Goal: Communication & Community: Participate in discussion

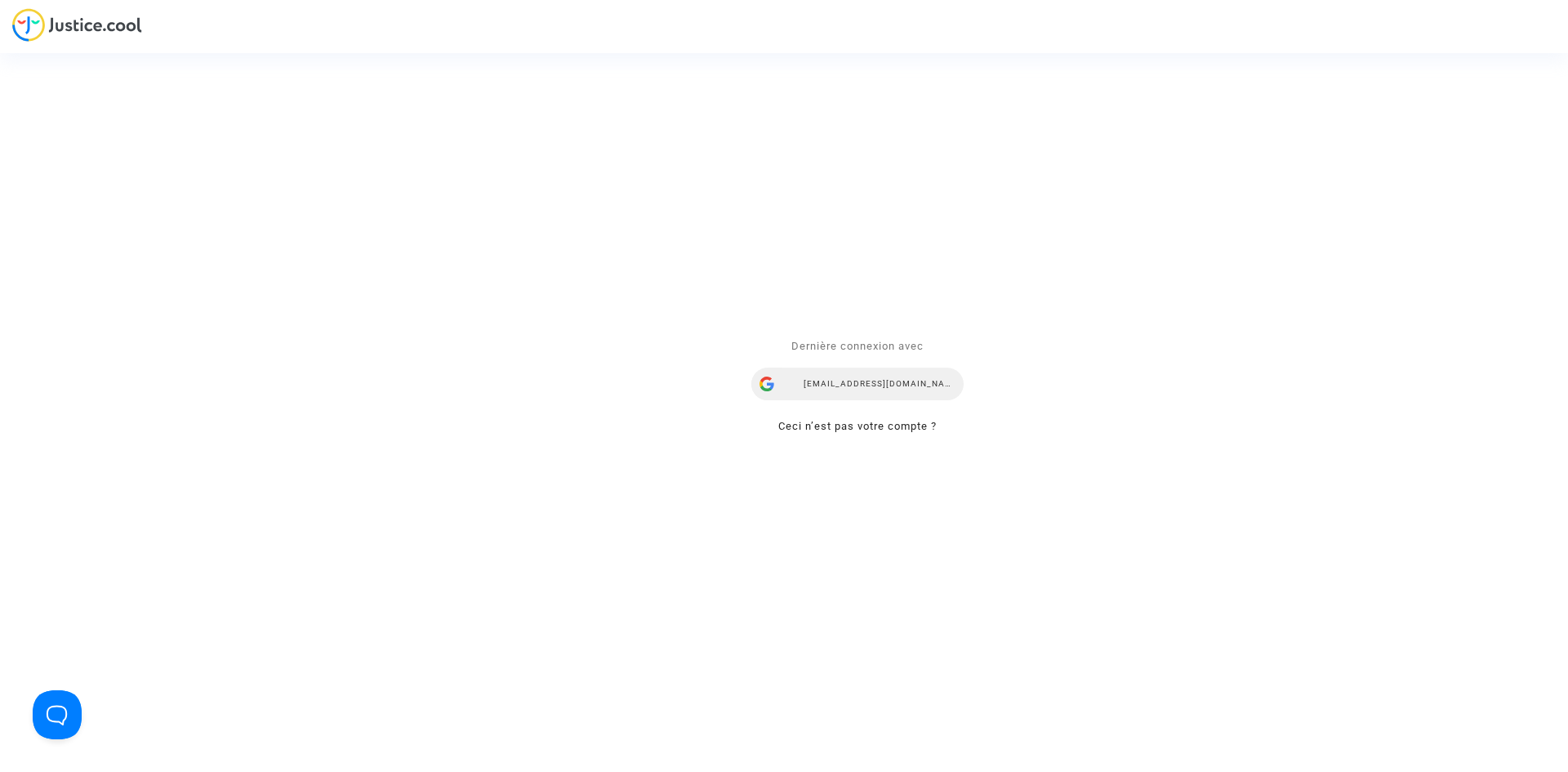
click at [834, 382] on div "[EMAIL_ADDRESS][DOMAIN_NAME]" at bounding box center [858, 383] width 212 height 33
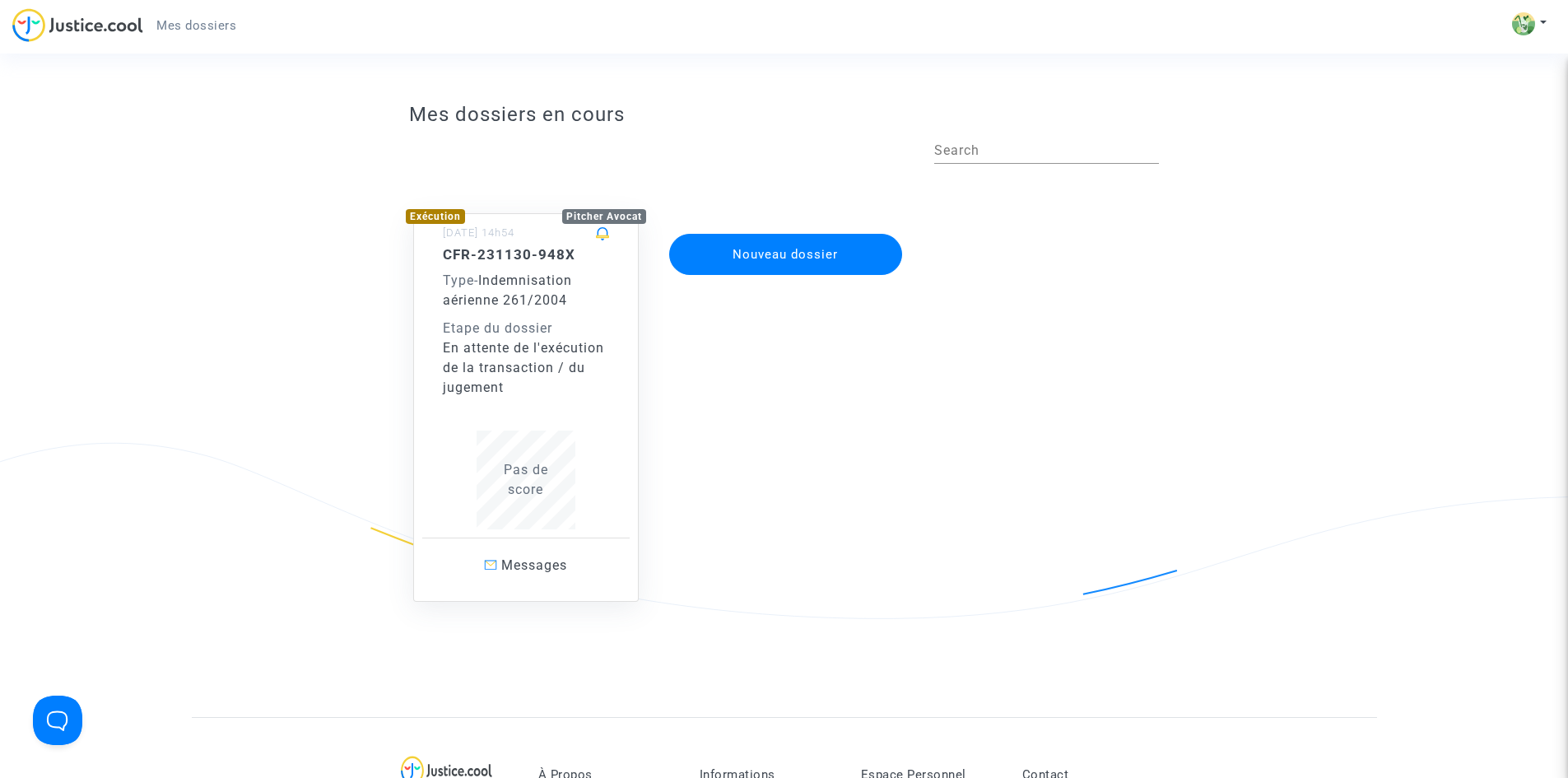
click at [531, 473] on span "Pas de score" at bounding box center [525, 480] width 44 height 36
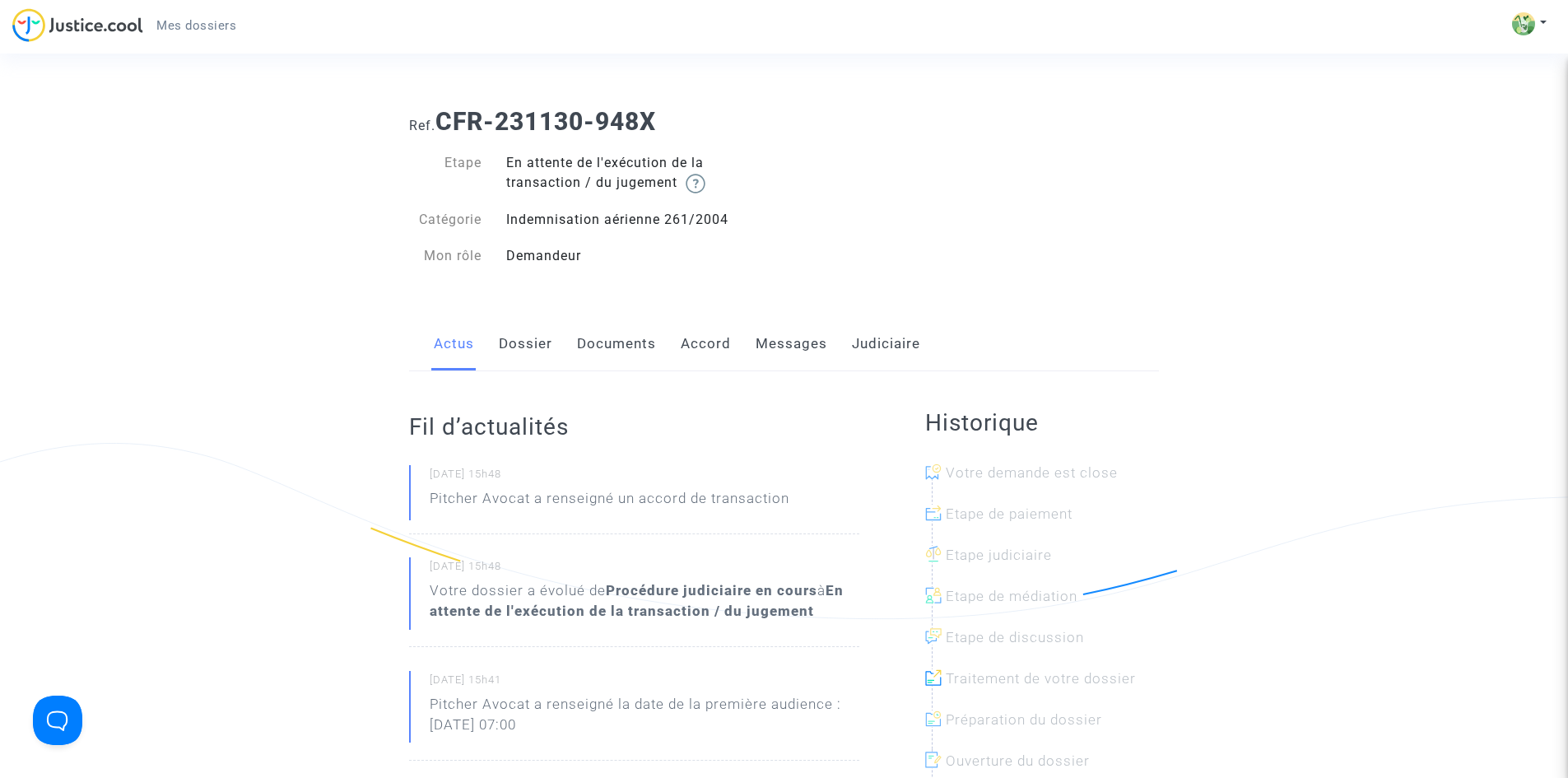
click at [762, 343] on link "Messages" at bounding box center [791, 344] width 71 height 54
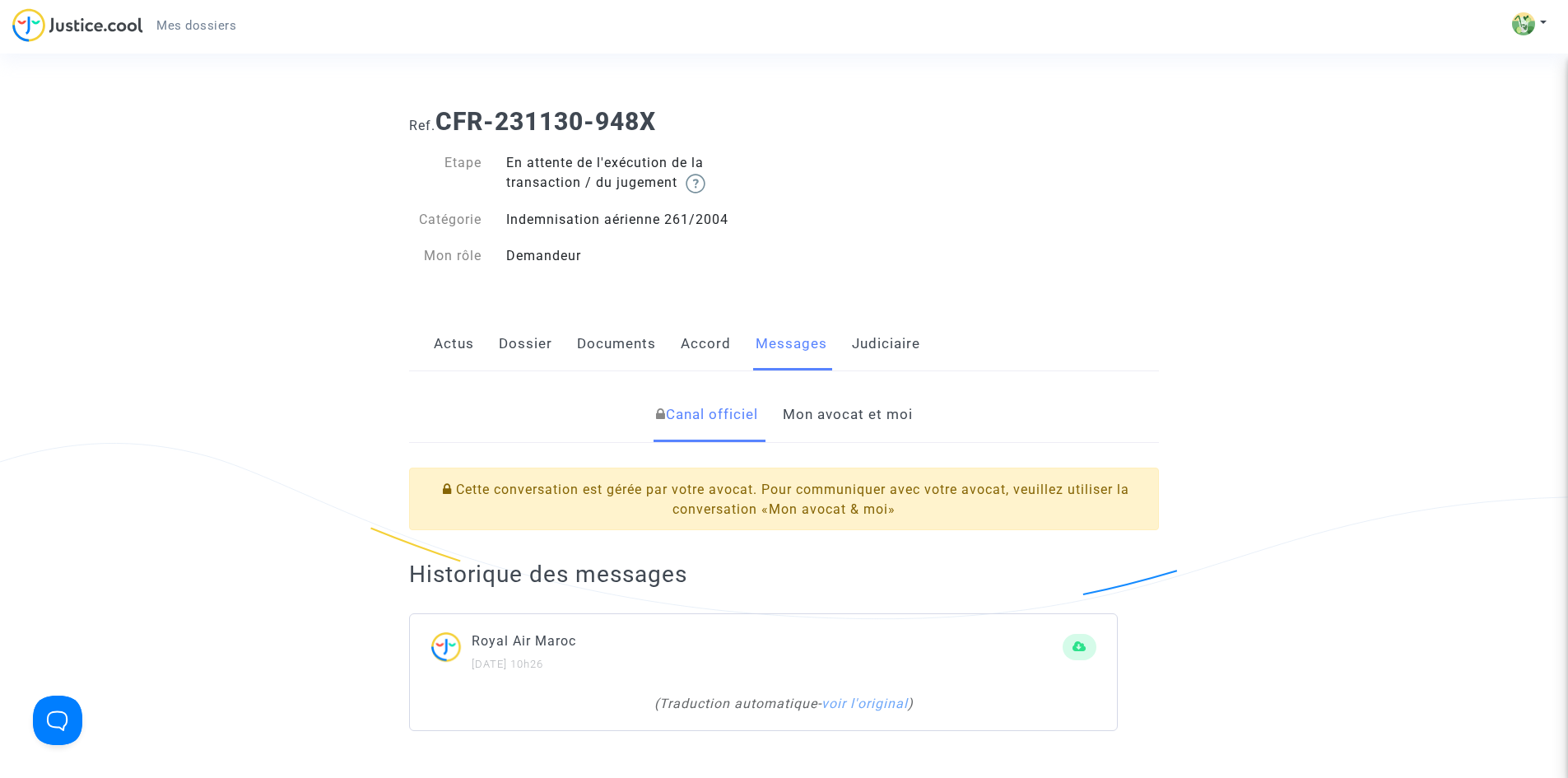
click at [834, 413] on link "Mon avocat et moi" at bounding box center [847, 415] width 130 height 54
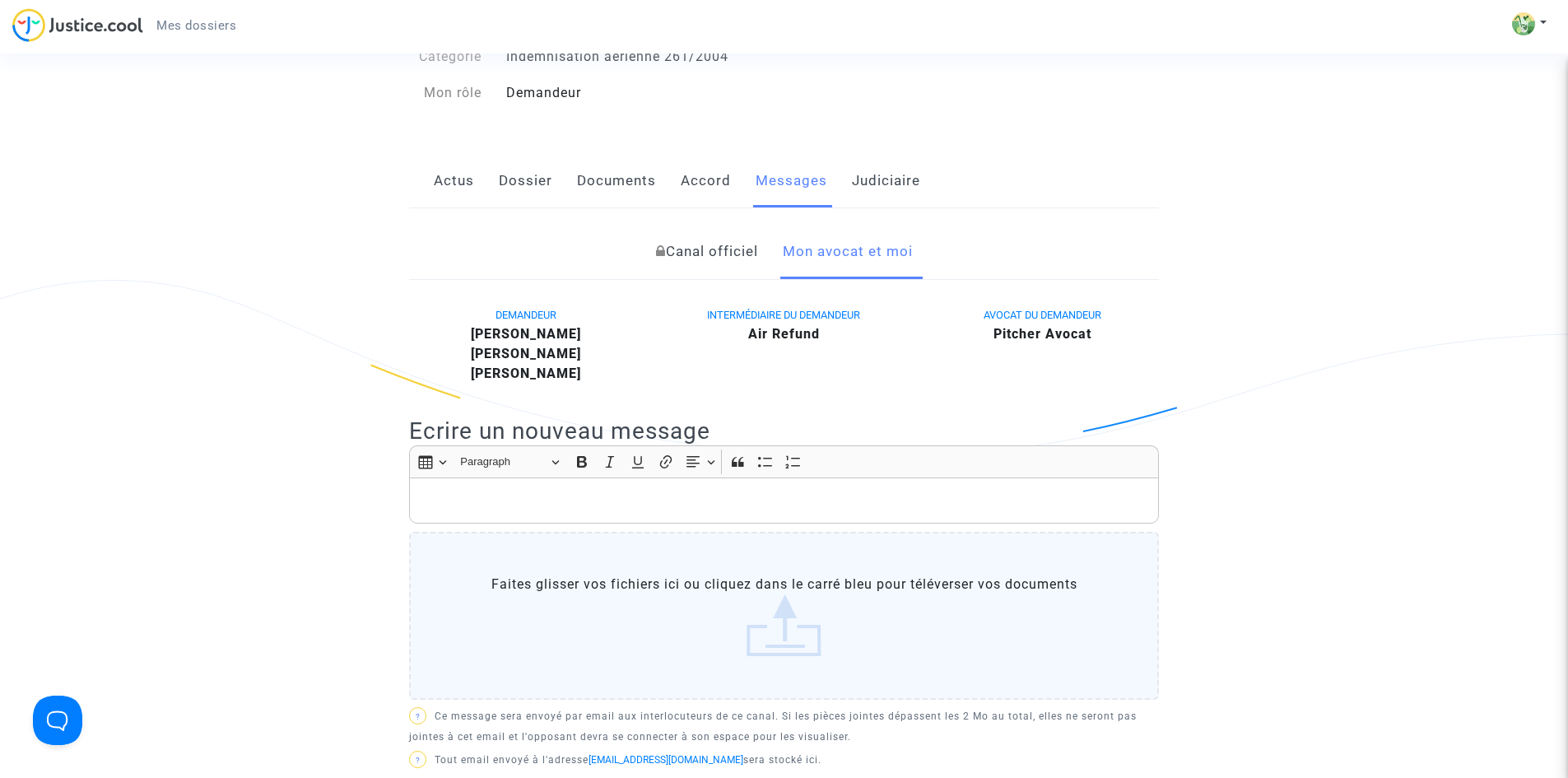
scroll to position [165, 0]
click at [540, 499] on p "Rich Text Editor, main" at bounding box center [784, 499] width 733 height 20
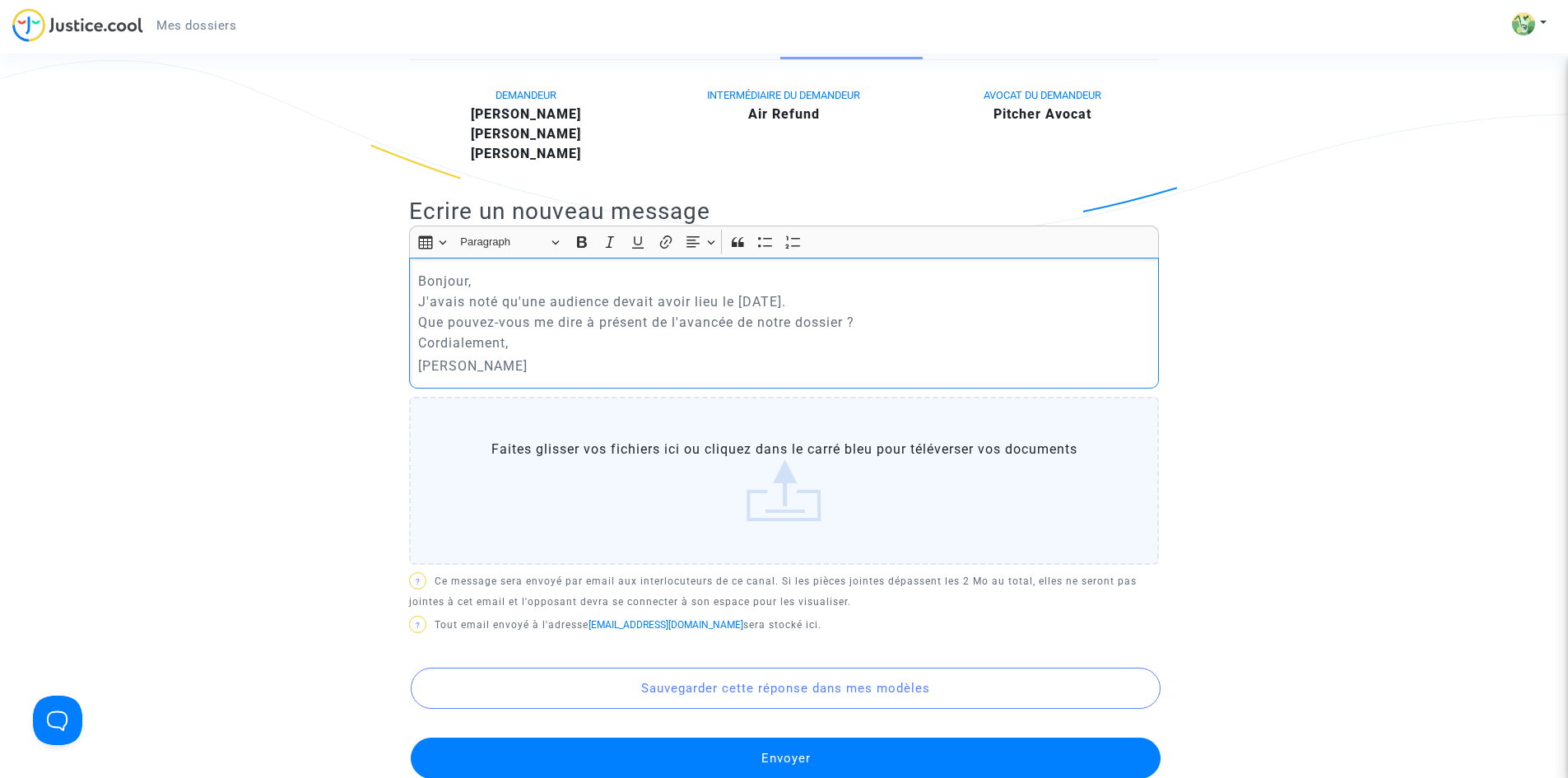
scroll to position [412, 0]
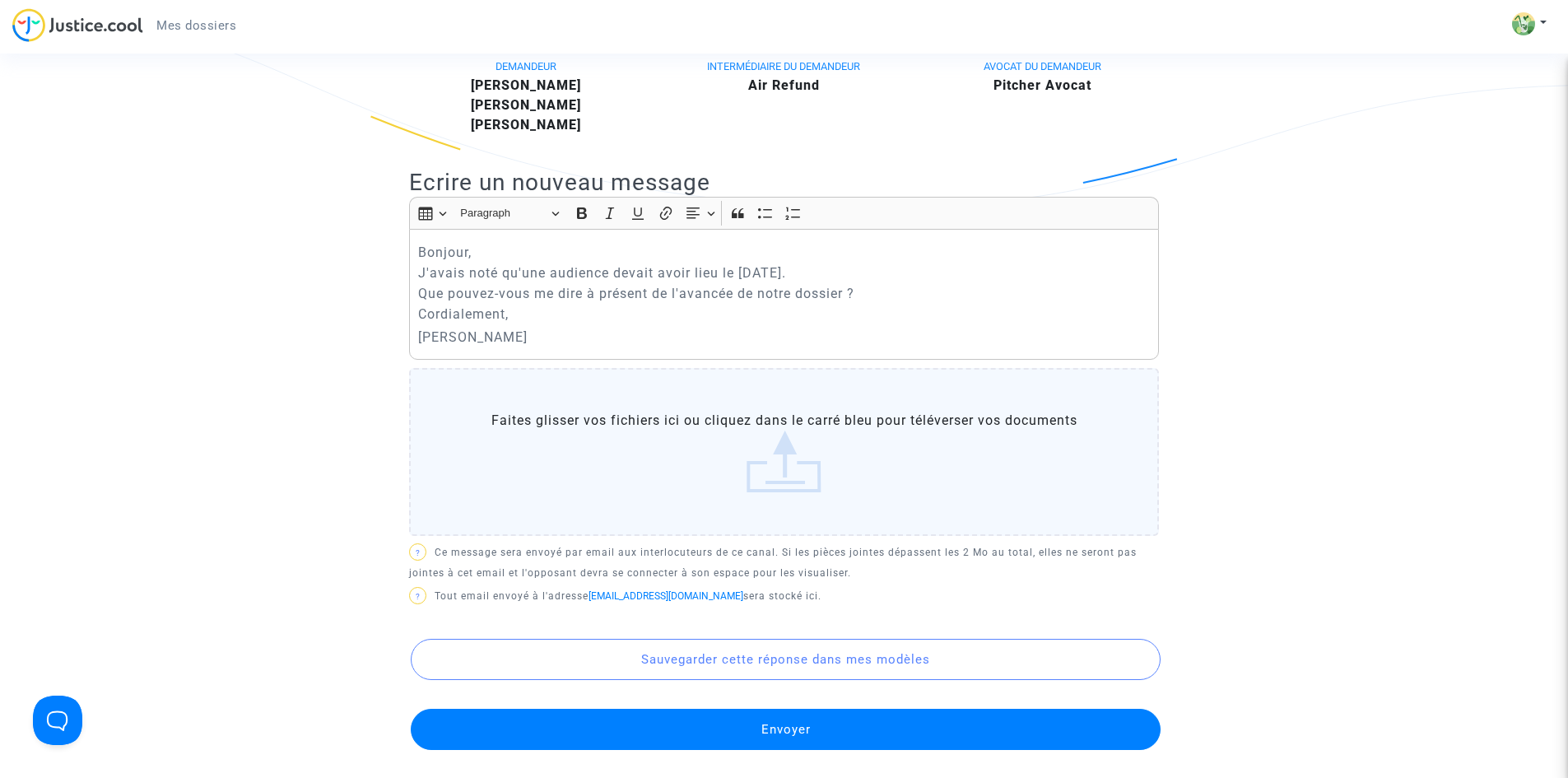
click at [767, 735] on button "Envoyer" at bounding box center [785, 730] width 750 height 41
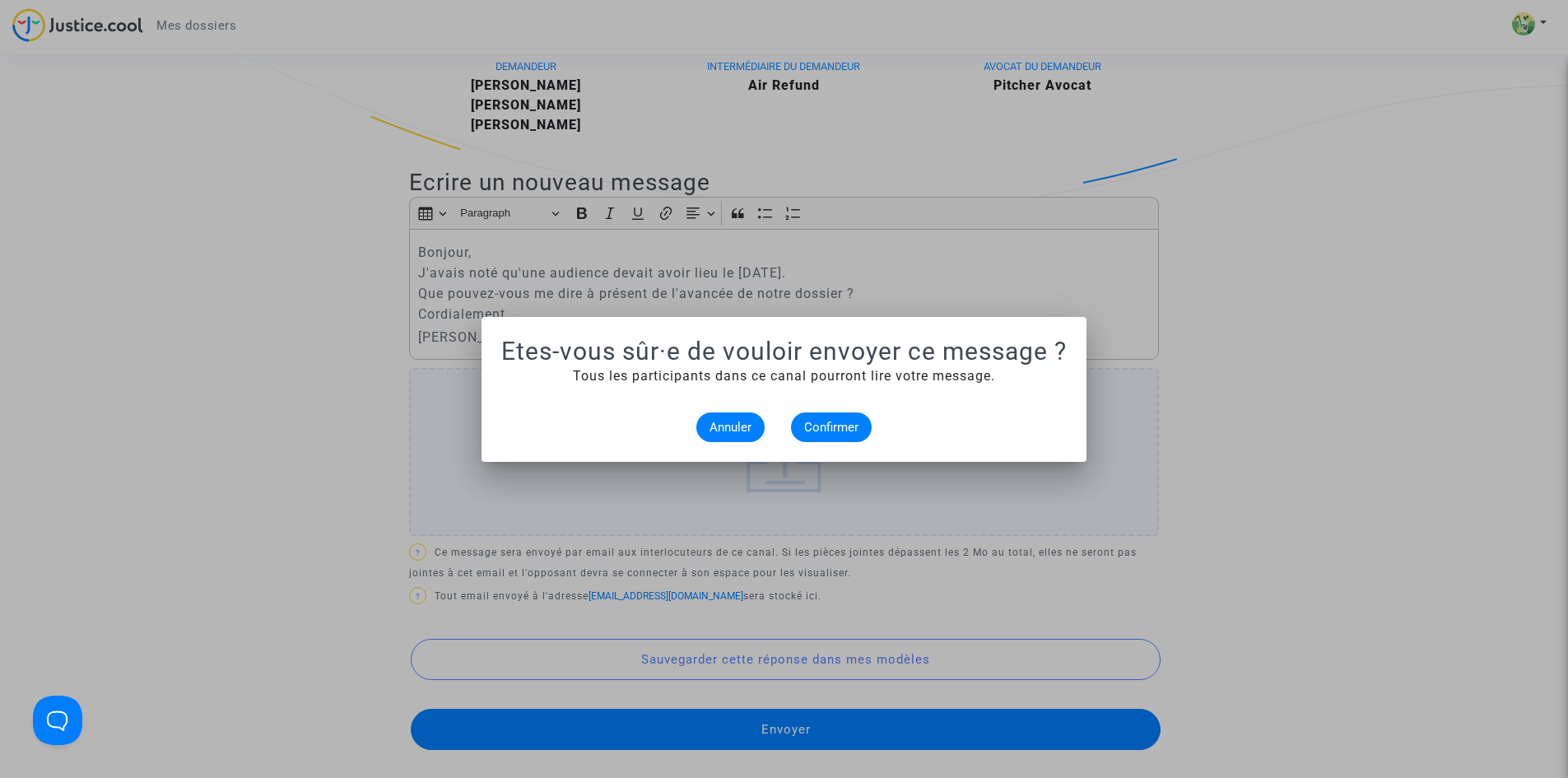
scroll to position [0, 0]
click at [820, 420] on span "Confirmer" at bounding box center [831, 426] width 54 height 14
